Goal: Task Accomplishment & Management: Use online tool/utility

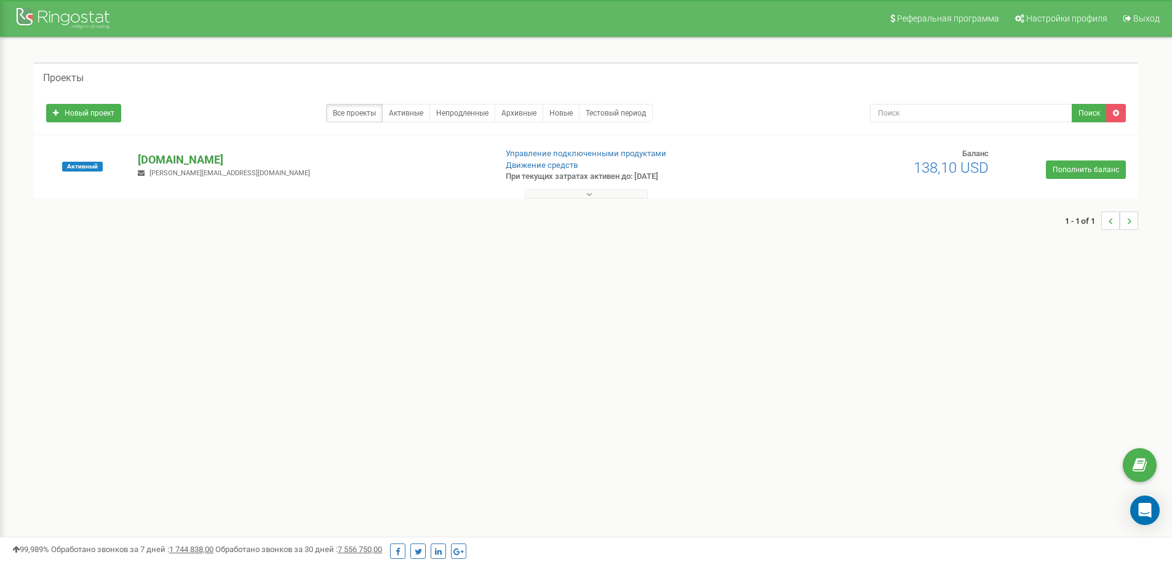
click at [169, 165] on p "[DOMAIN_NAME]" at bounding box center [311, 160] width 347 height 16
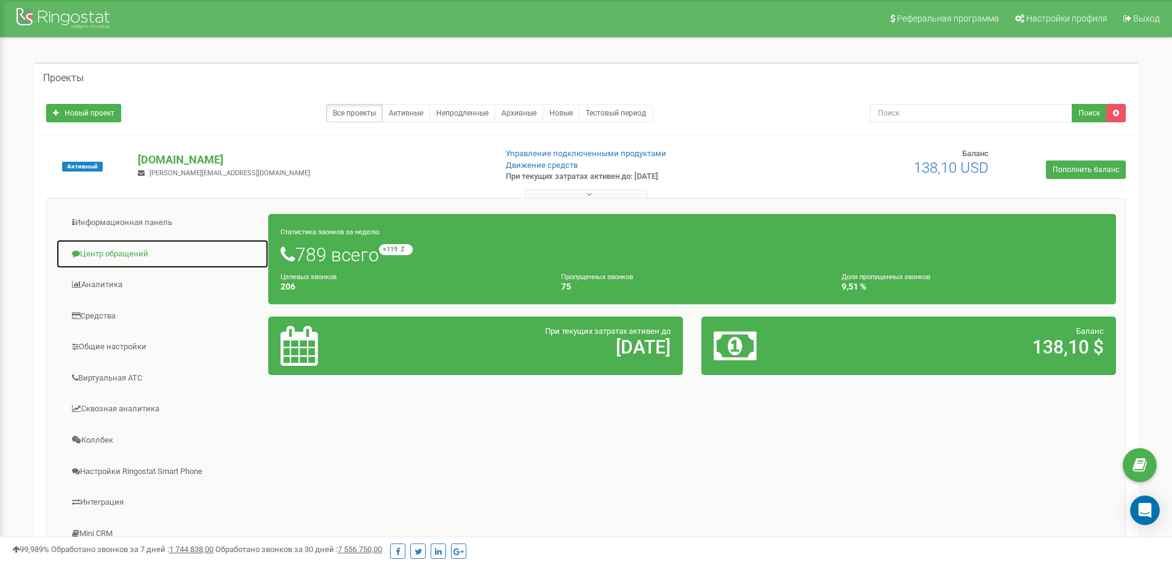
click at [108, 247] on link "Центр обращений" at bounding box center [162, 254] width 213 height 30
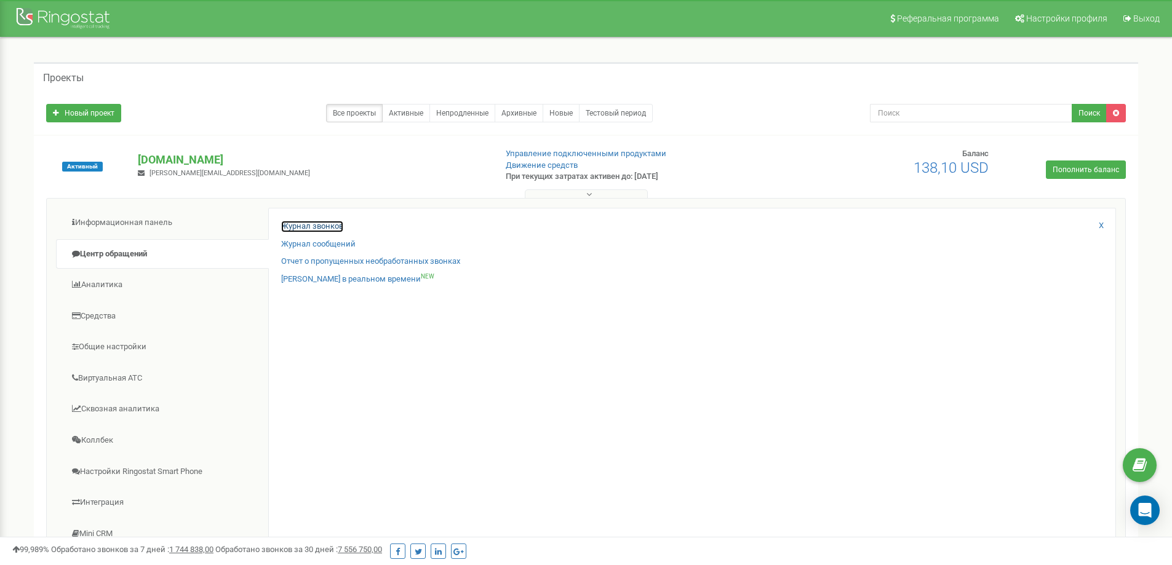
click at [325, 224] on link "Журнал звонков" at bounding box center [312, 227] width 62 height 12
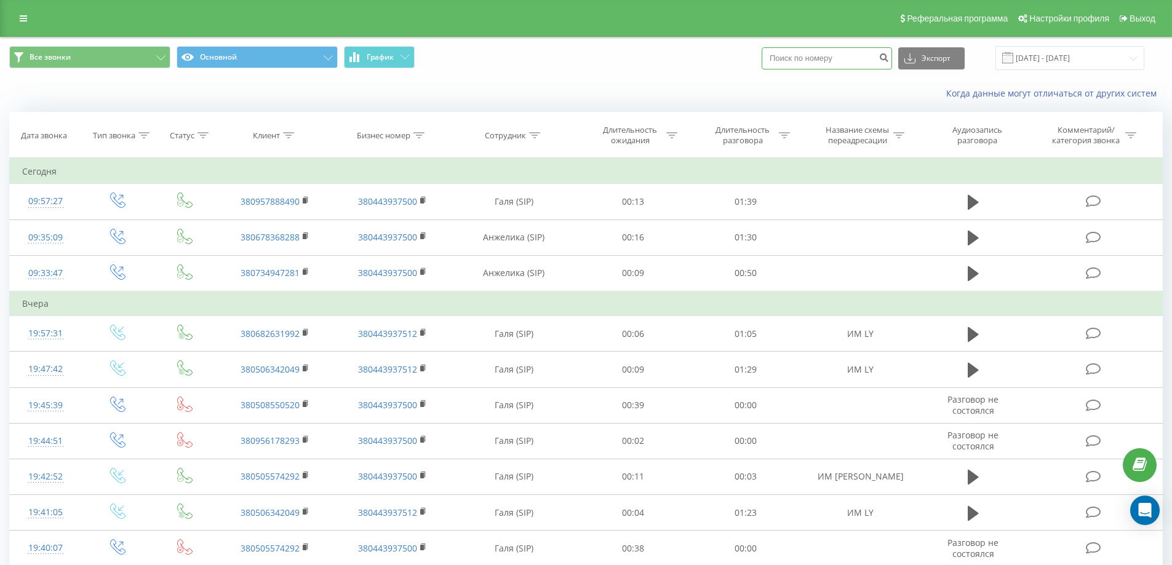
click at [799, 65] on input at bounding box center [826, 58] width 130 height 22
paste input "380504446754"
type input "380504446754"
